Goal: Task Accomplishment & Management: Manage account settings

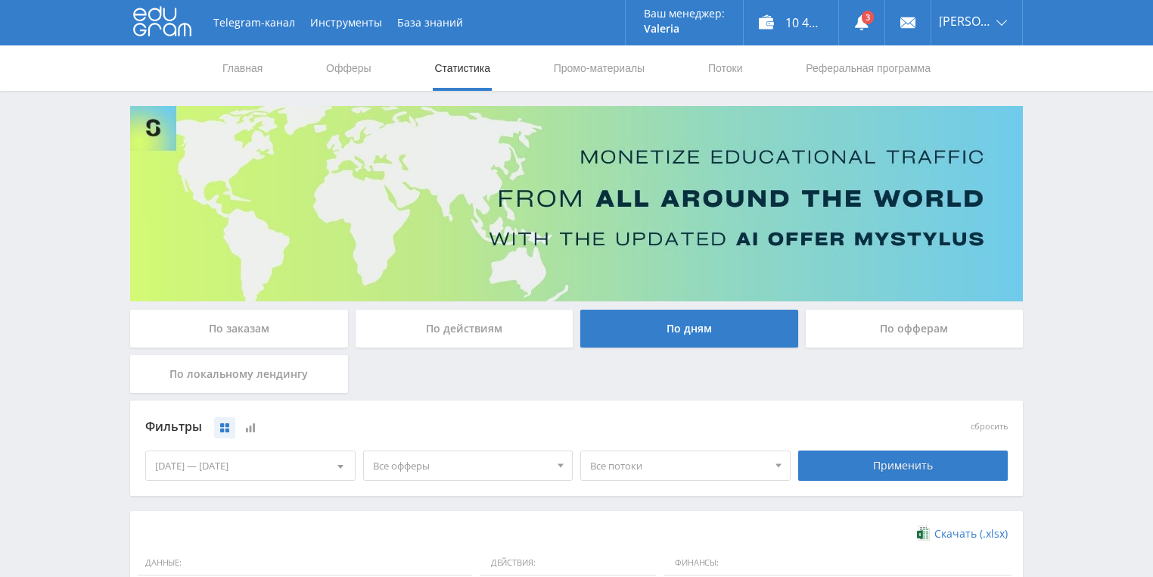
scroll to position [303, 0]
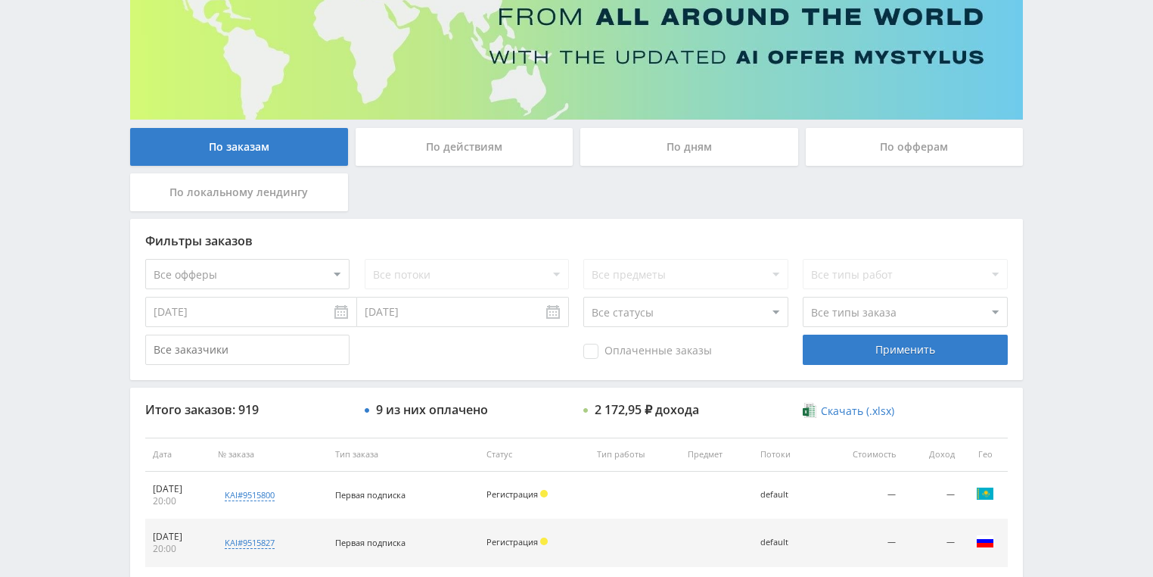
click at [449, 155] on div "По действиям" at bounding box center [465, 147] width 218 height 38
click at [0, 0] on input "По действиям" at bounding box center [0, 0] width 0 height 0
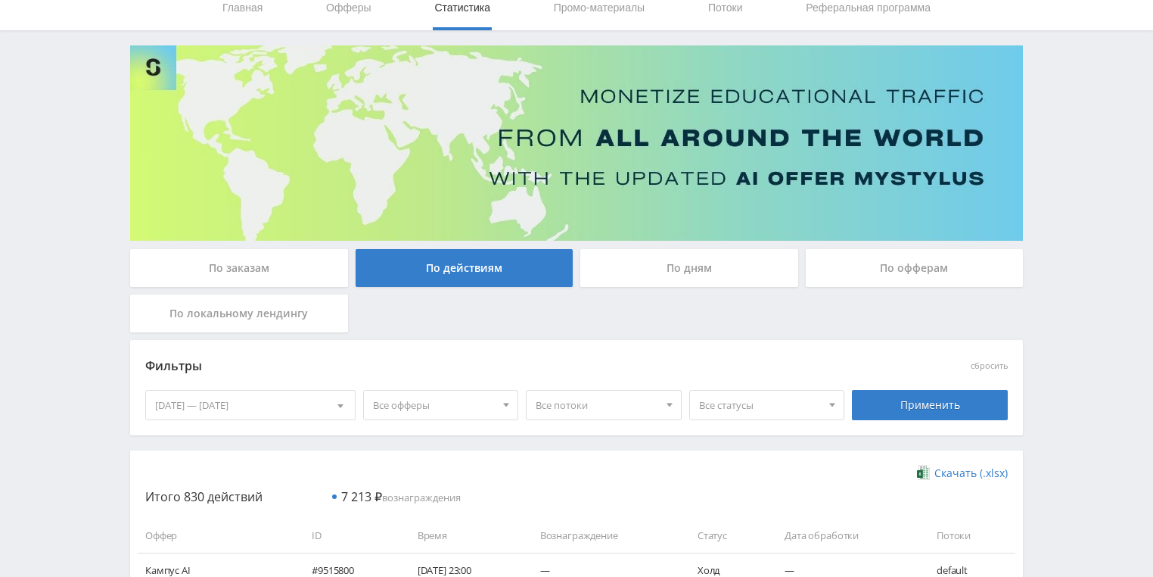
click at [702, 266] on div "По дням" at bounding box center [689, 268] width 218 height 38
click at [0, 0] on input "По дням" at bounding box center [0, 0] width 0 height 0
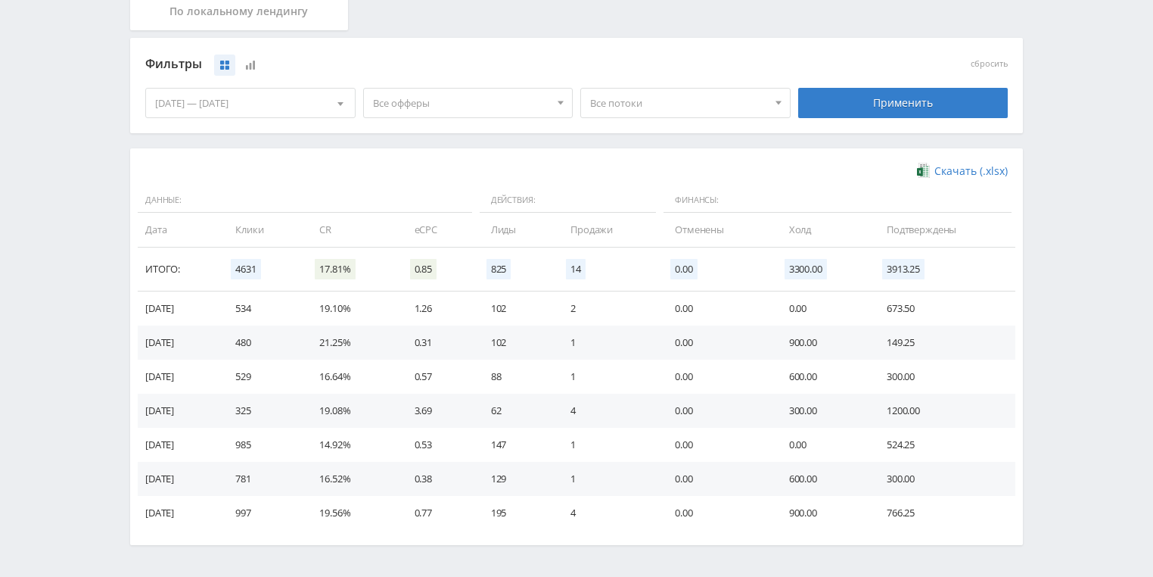
scroll to position [363, 0]
